Goal: Information Seeking & Learning: Learn about a topic

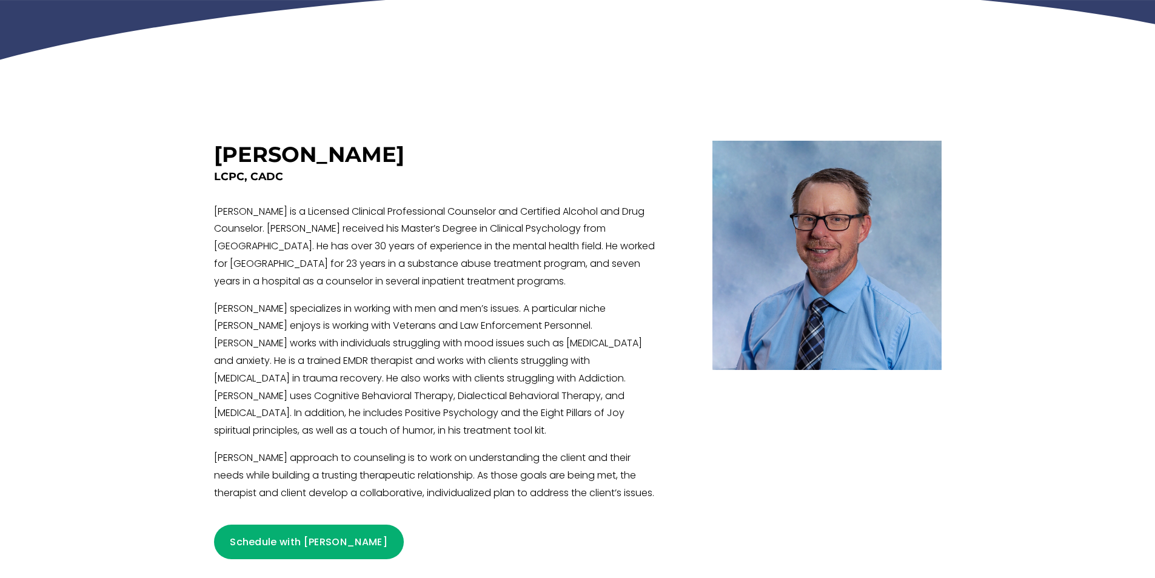
scroll to position [364, 0]
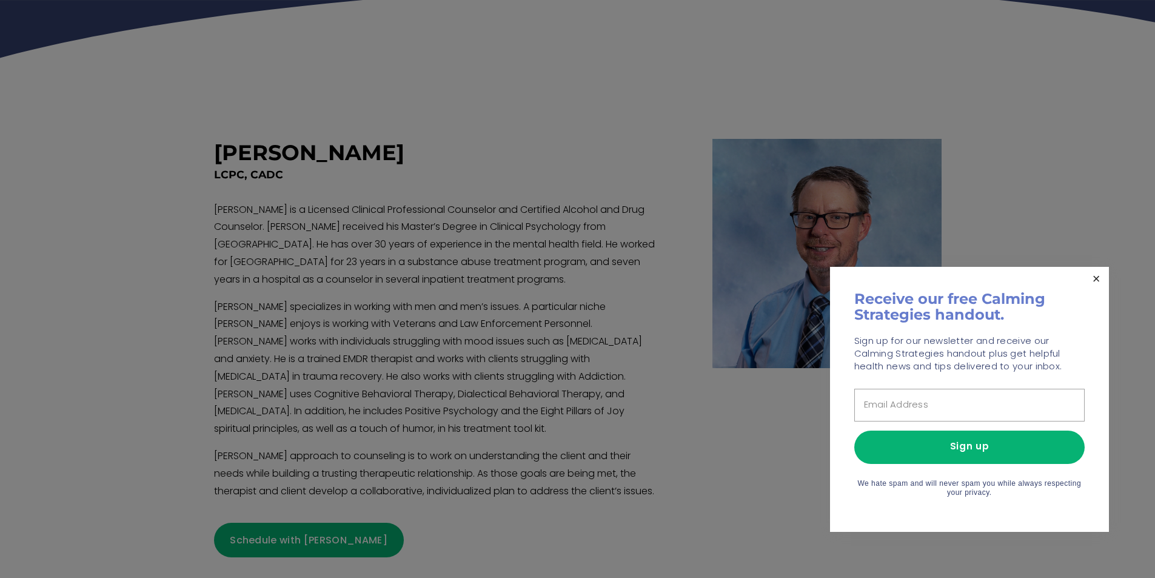
click at [1097, 278] on link "Close" at bounding box center [1096, 279] width 21 height 21
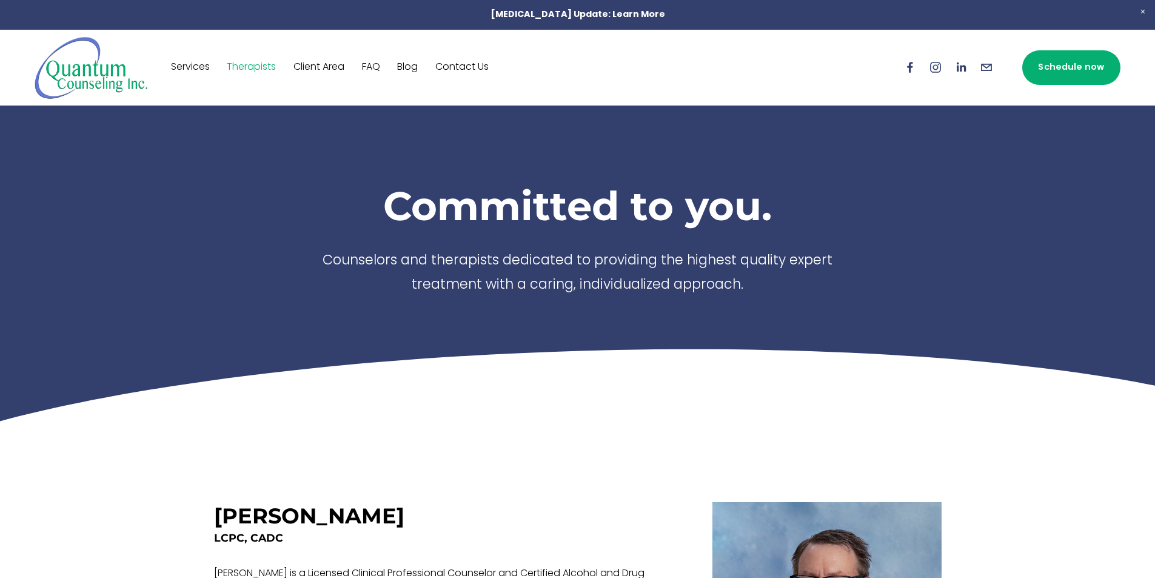
scroll to position [0, 0]
click at [255, 65] on link "Therapists" at bounding box center [251, 67] width 49 height 19
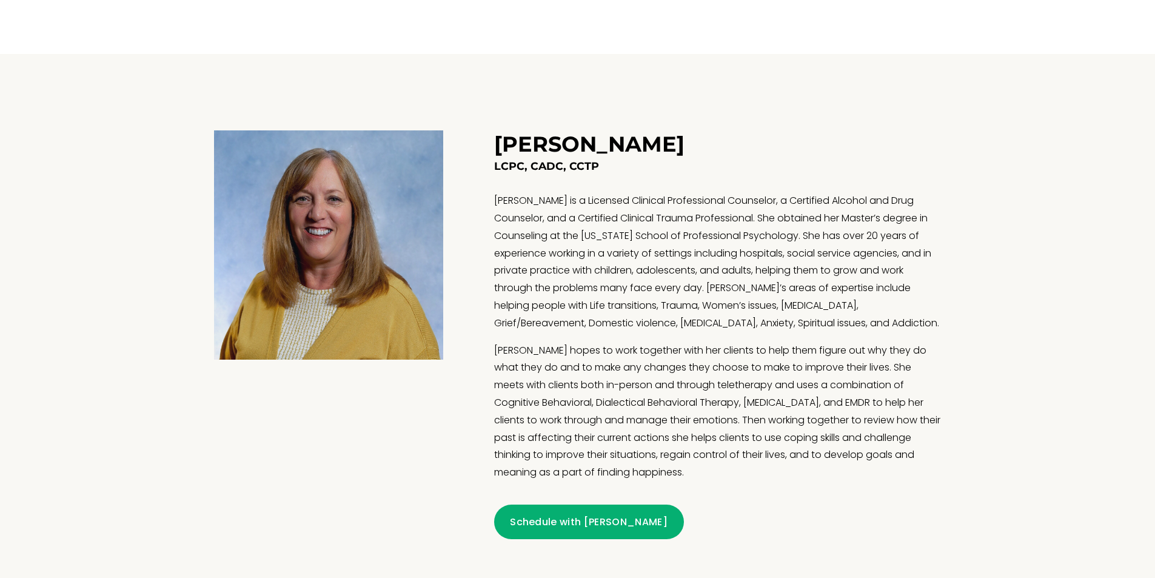
scroll to position [970, 0]
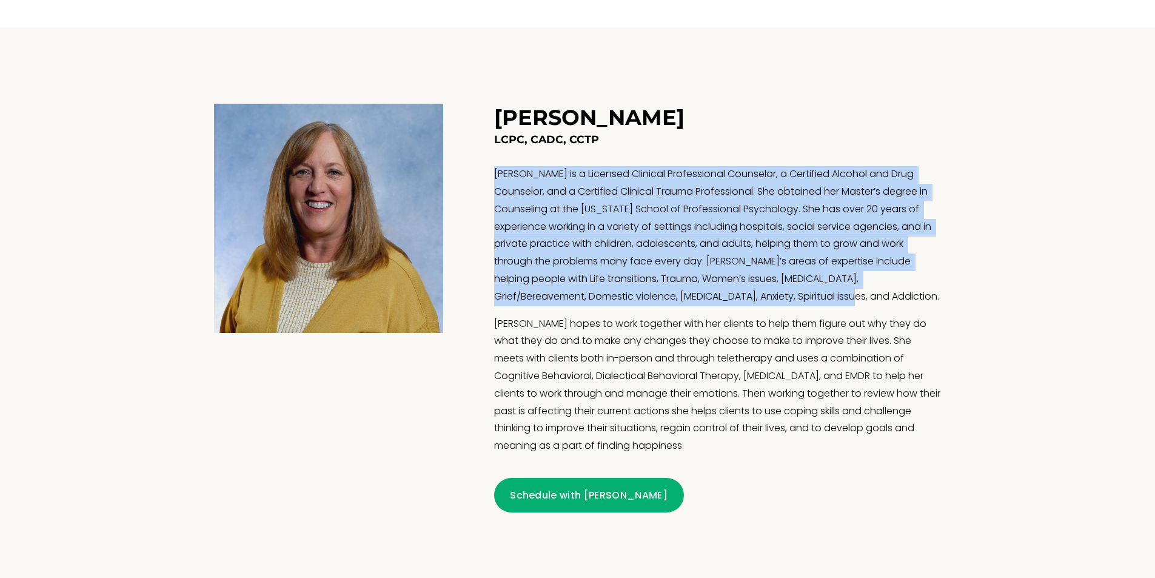
drag, startPoint x: 495, startPoint y: 176, endPoint x: 908, endPoint y: 298, distance: 431.1
click at [908, 298] on p "Theresa is a Licensed Clinical Professional Counselor, a Certified Alcohol and …" at bounding box center [717, 235] width 447 height 139
click at [686, 301] on p "Theresa is a Licensed Clinical Professional Counselor, a Certified Alcohol and …" at bounding box center [717, 235] width 447 height 139
drag, startPoint x: 682, startPoint y: 300, endPoint x: 491, endPoint y: 174, distance: 229.4
click at [491, 174] on figure "Theresa Burback LCPC, CADC, CCTP Schedule with Theresa" at bounding box center [578, 308] width 728 height 409
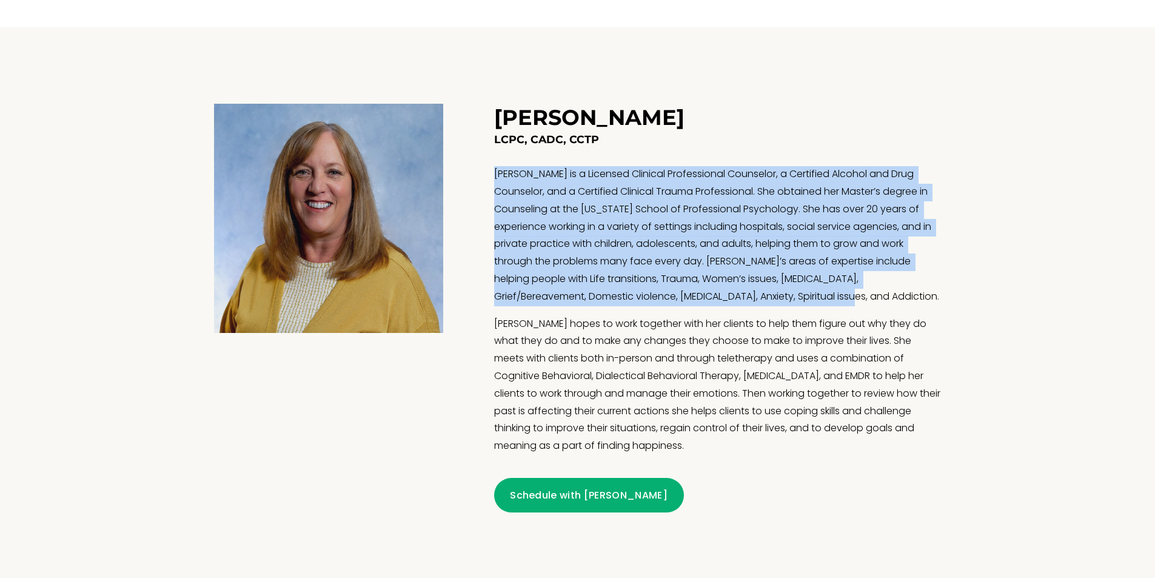
scroll to position [1273, 0]
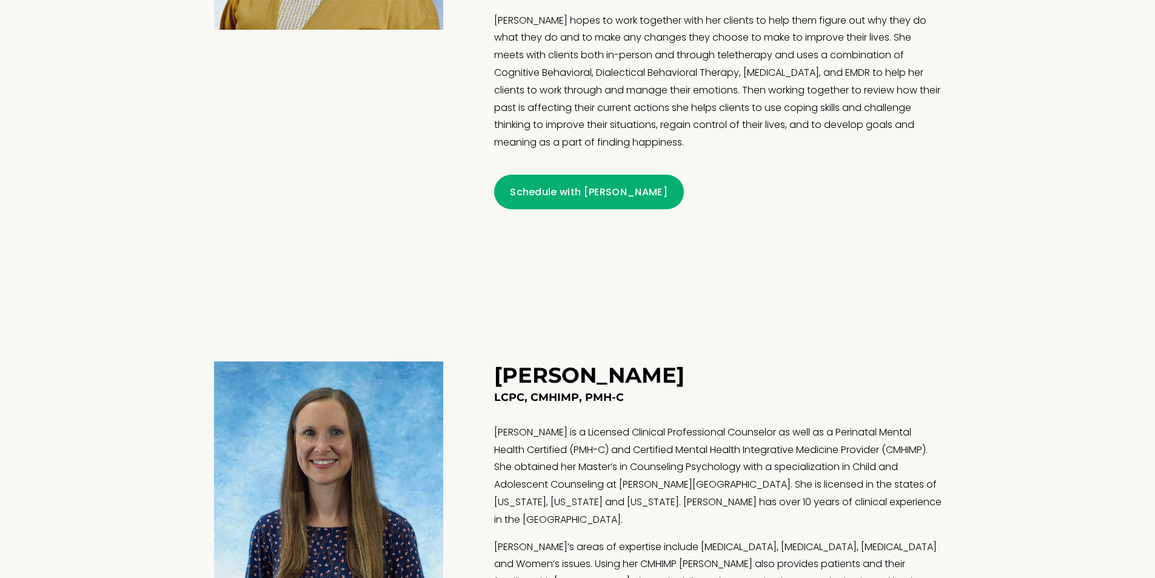
click at [695, 476] on p "[PERSON_NAME] is a Licensed Clinical Professional Counselor as well as a Perina…" at bounding box center [717, 476] width 447 height 105
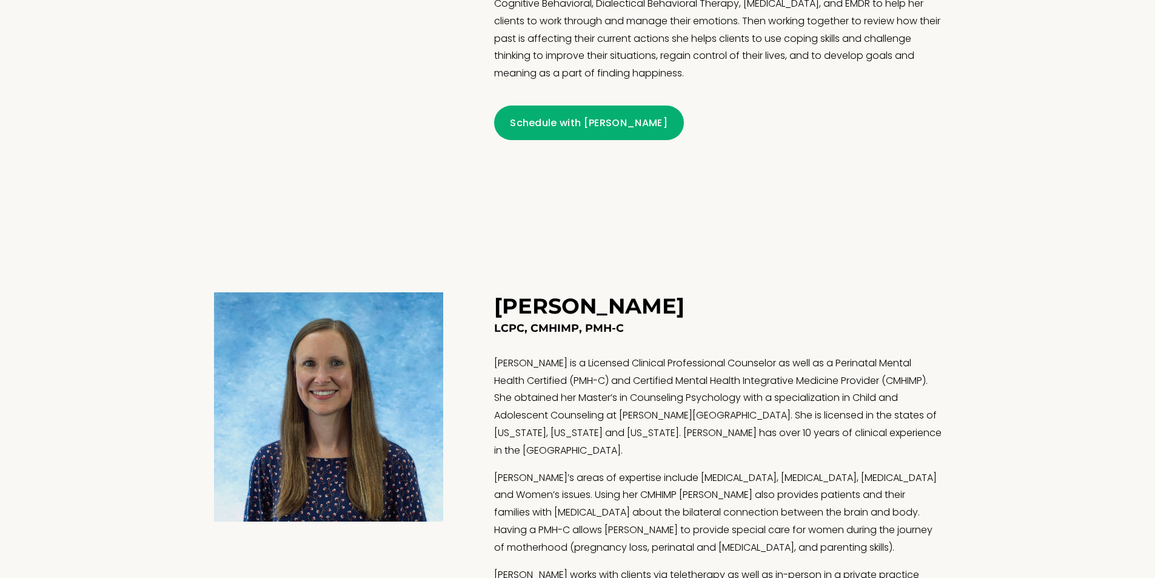
scroll to position [1516, 0]
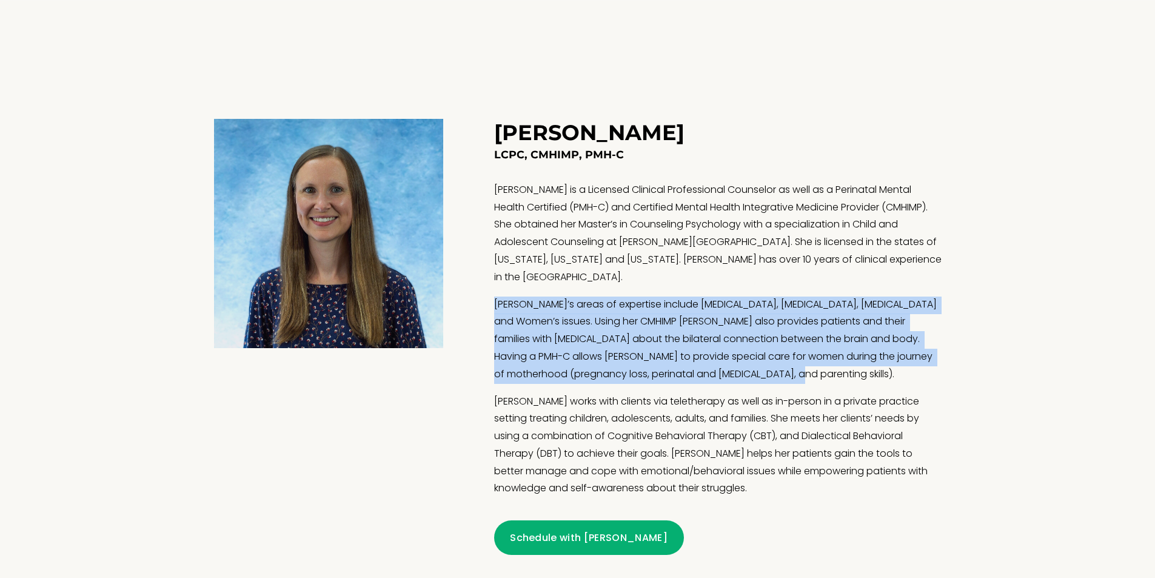
drag, startPoint x: 837, startPoint y: 361, endPoint x: 495, endPoint y: 290, distance: 349.3
click at [495, 297] on p "[PERSON_NAME]’s areas of expertise include [MEDICAL_DATA], [MEDICAL_DATA], [MED…" at bounding box center [717, 340] width 447 height 87
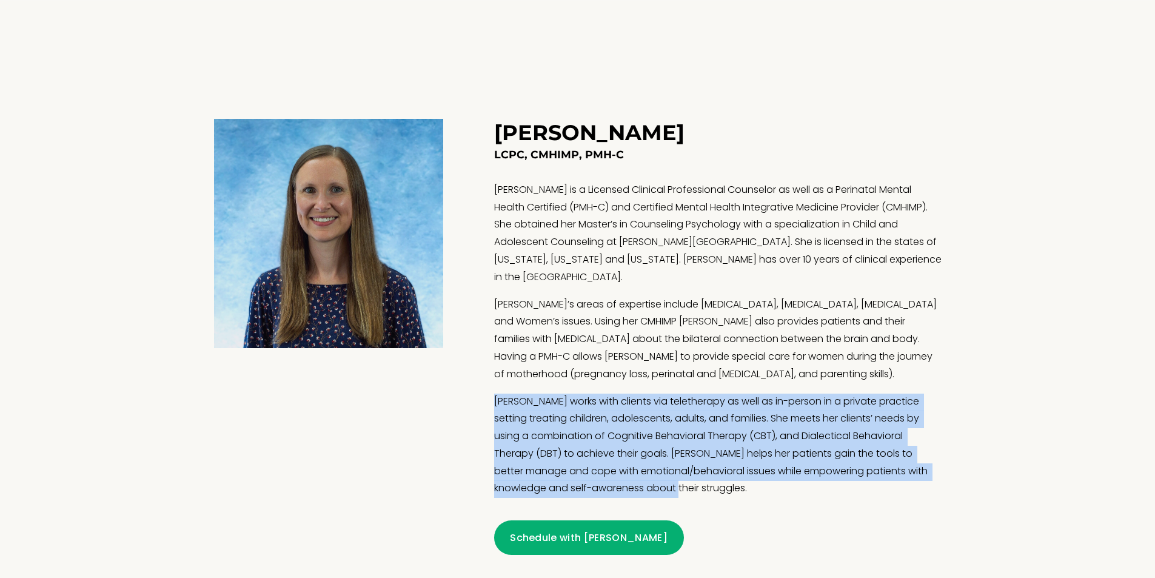
drag, startPoint x: 650, startPoint y: 477, endPoint x: 490, endPoint y: 392, distance: 181.2
click at [490, 392] on figure "Marie Quintana LCPC, CMHIMP, PMH-C Marie Quintana is a Licensed Clinical Profes…" at bounding box center [578, 337] width 728 height 436
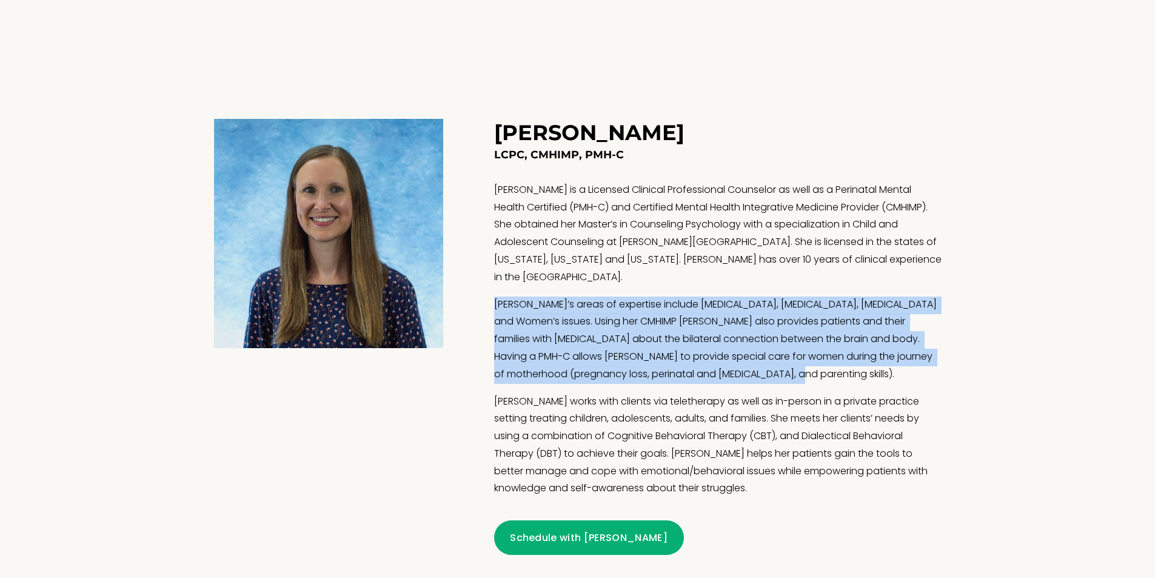
drag, startPoint x: 848, startPoint y: 358, endPoint x: 494, endPoint y: 287, distance: 361.9
click at [494, 297] on p "[PERSON_NAME]’s areas of expertise include [MEDICAL_DATA], [MEDICAL_DATA], [MED…" at bounding box center [717, 340] width 447 height 87
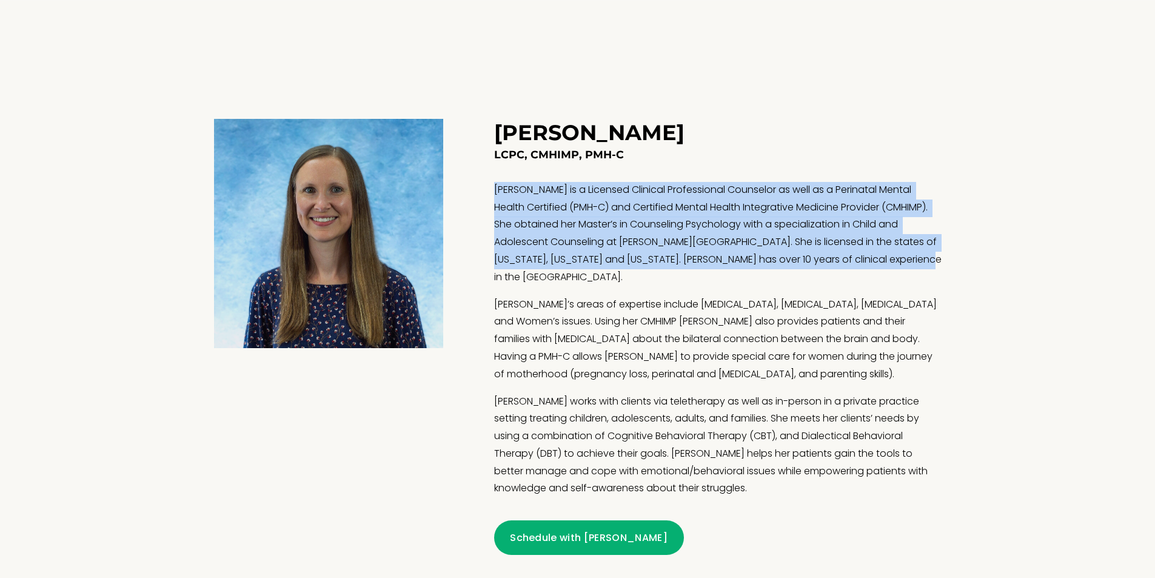
drag, startPoint x: 871, startPoint y: 265, endPoint x: 498, endPoint y: 190, distance: 380.4
click at [498, 190] on p "[PERSON_NAME] is a Licensed Clinical Professional Counselor as well as a Perina…" at bounding box center [717, 234] width 447 height 105
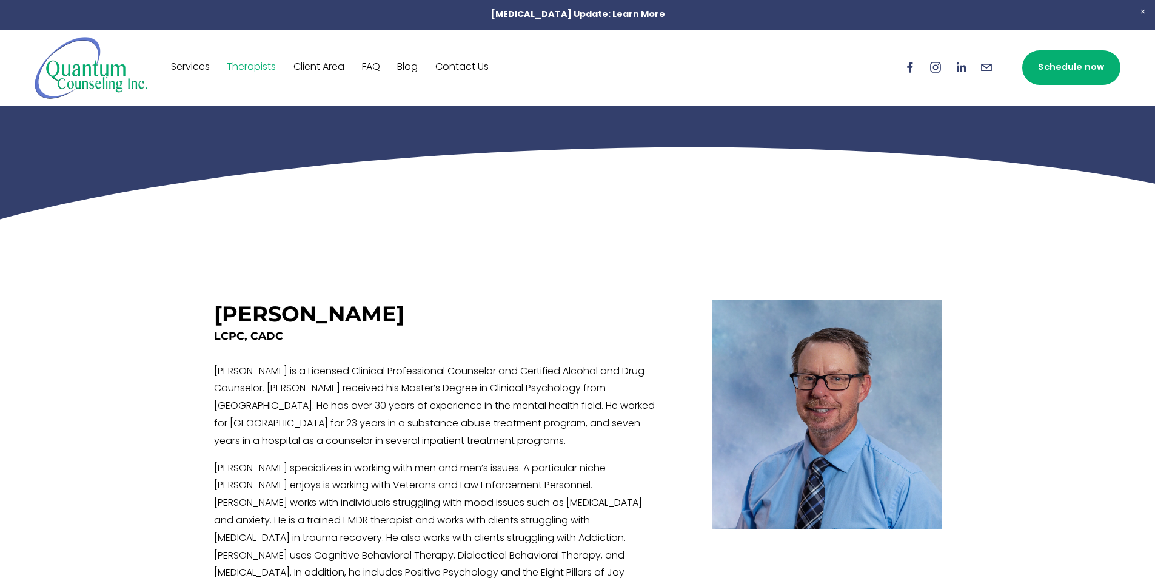
scroll to position [121, 0]
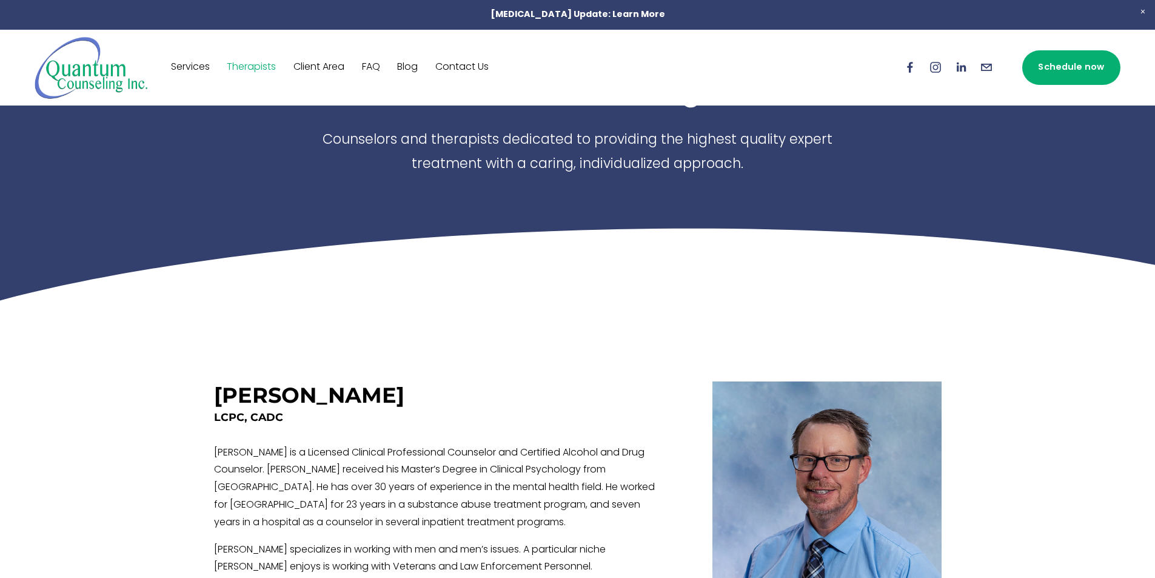
click at [373, 67] on link "FAQ" at bounding box center [371, 67] width 18 height 19
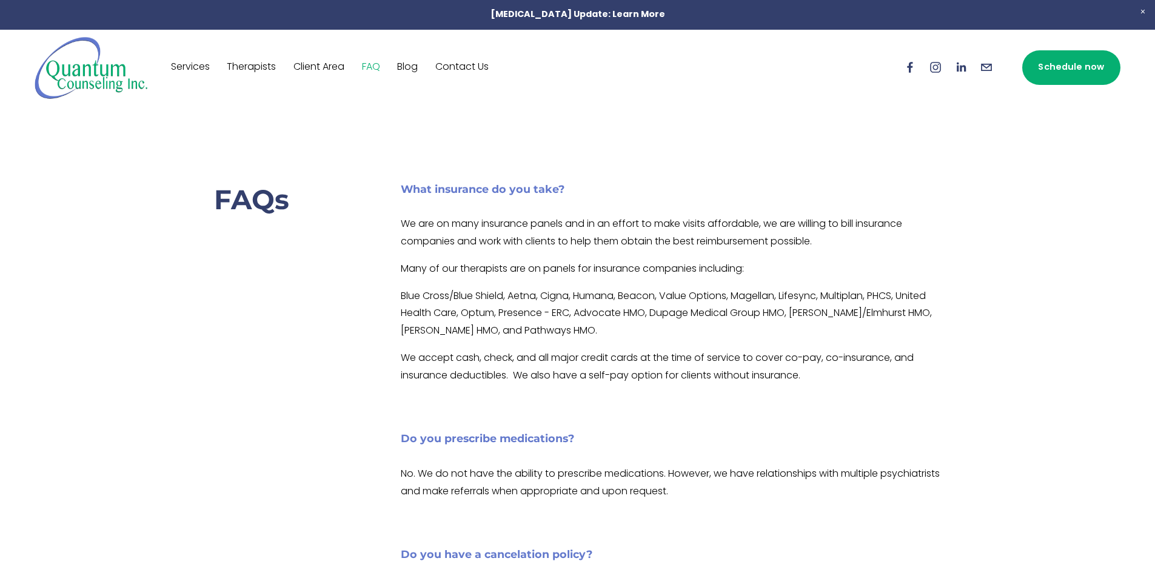
click at [320, 67] on link "Client Area" at bounding box center [318, 67] width 51 height 19
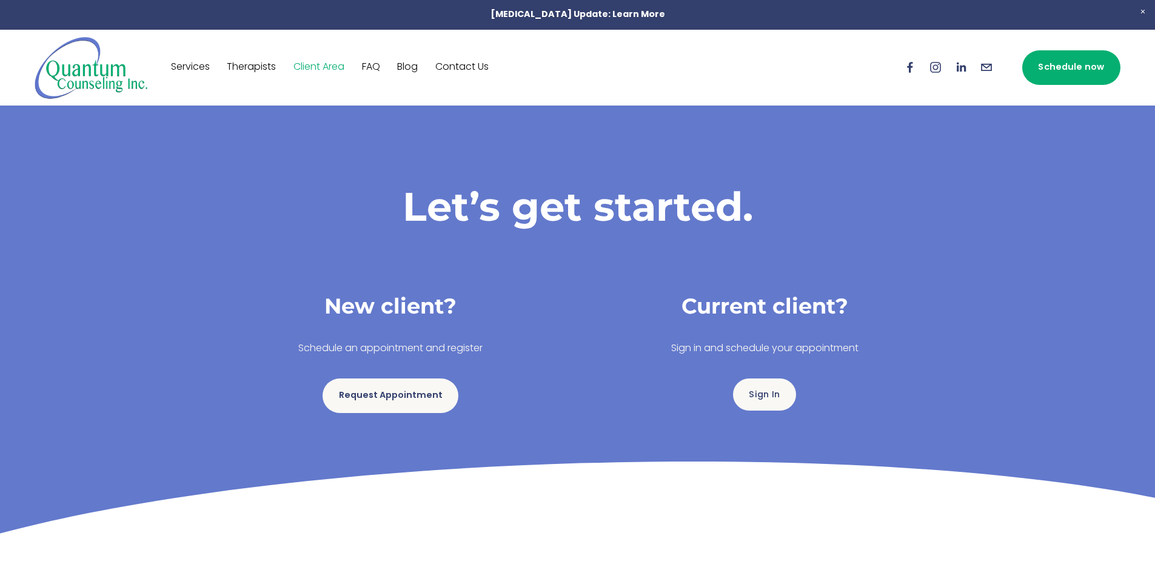
click at [264, 67] on link "Therapists" at bounding box center [251, 67] width 49 height 19
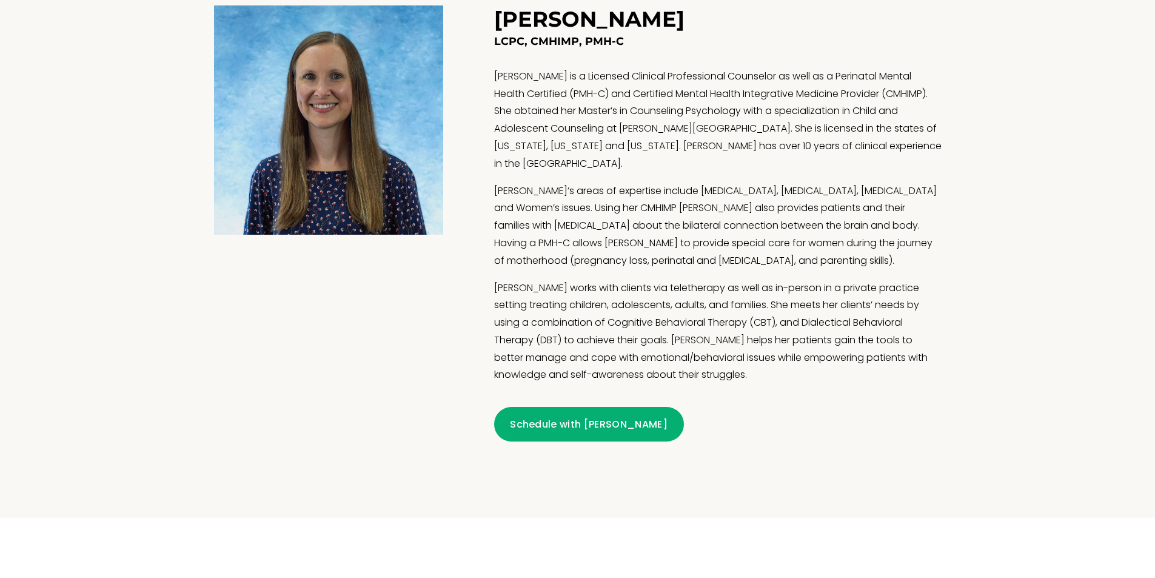
scroll to position [1576, 0]
